Goal: Find specific page/section: Find specific page/section

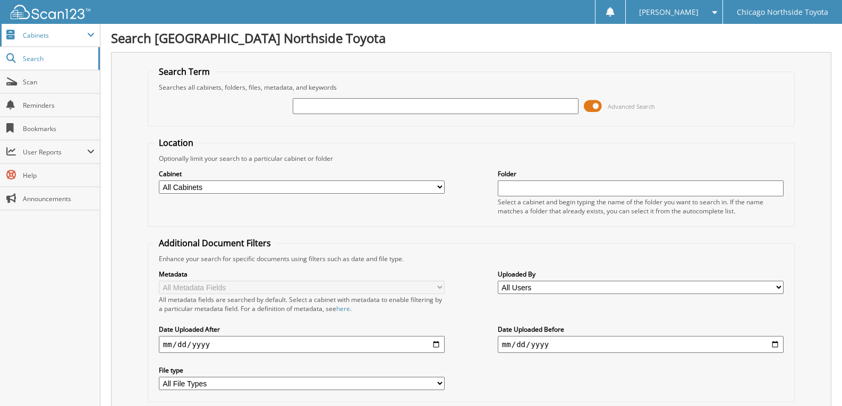
click at [52, 30] on span "Cabinets" at bounding box center [50, 35] width 100 height 23
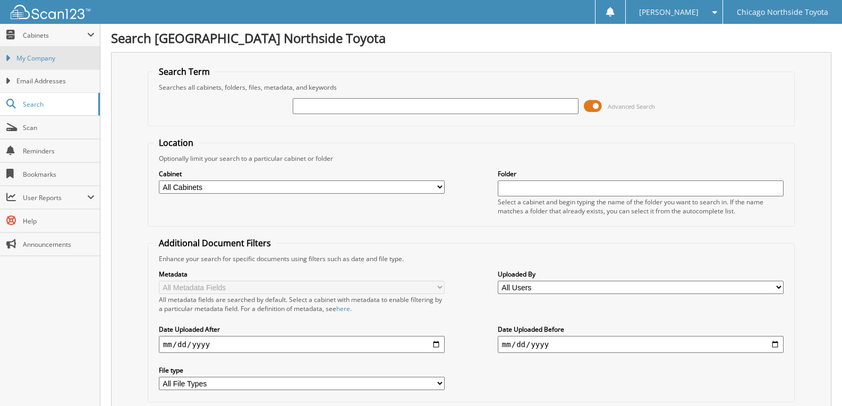
click at [55, 63] on span "My Company" at bounding box center [55, 59] width 78 height 10
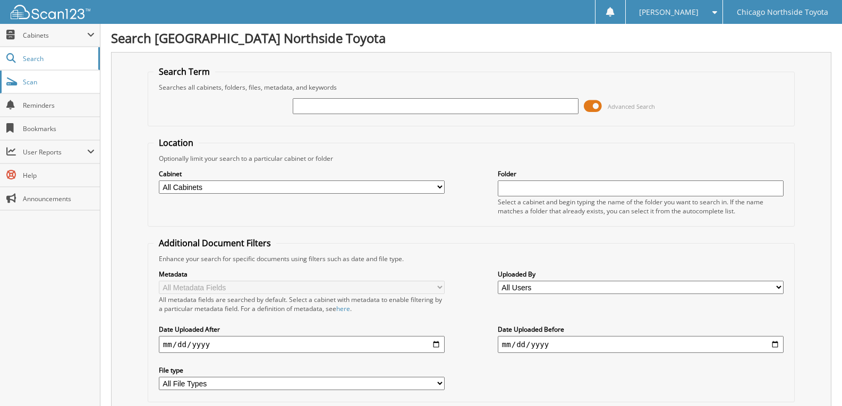
click at [52, 87] on link "Scan" at bounding box center [50, 82] width 100 height 23
